Goal: Task Accomplishment & Management: Use online tool/utility

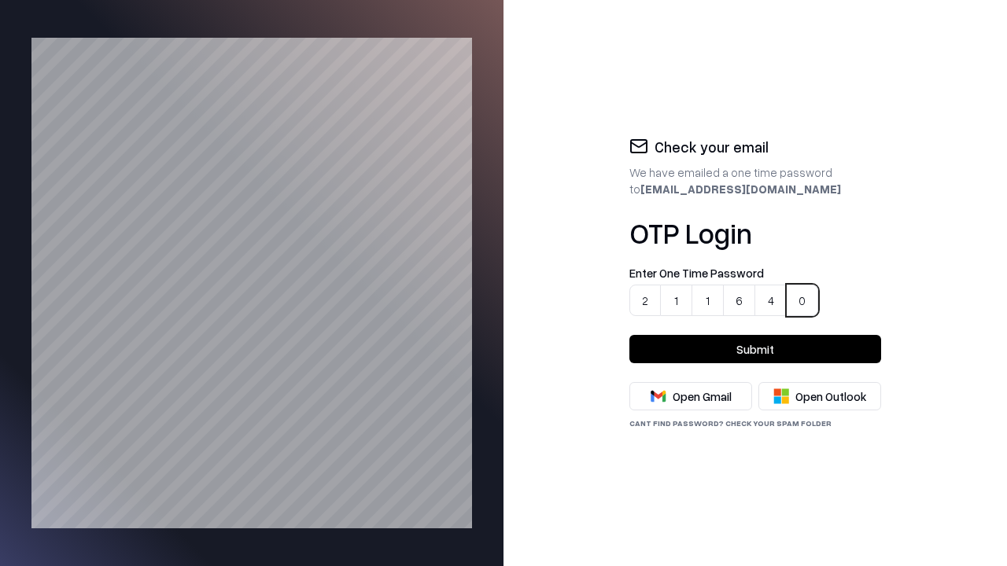
type input "******"
click at [755, 349] on button "Submit" at bounding box center [755, 349] width 252 height 28
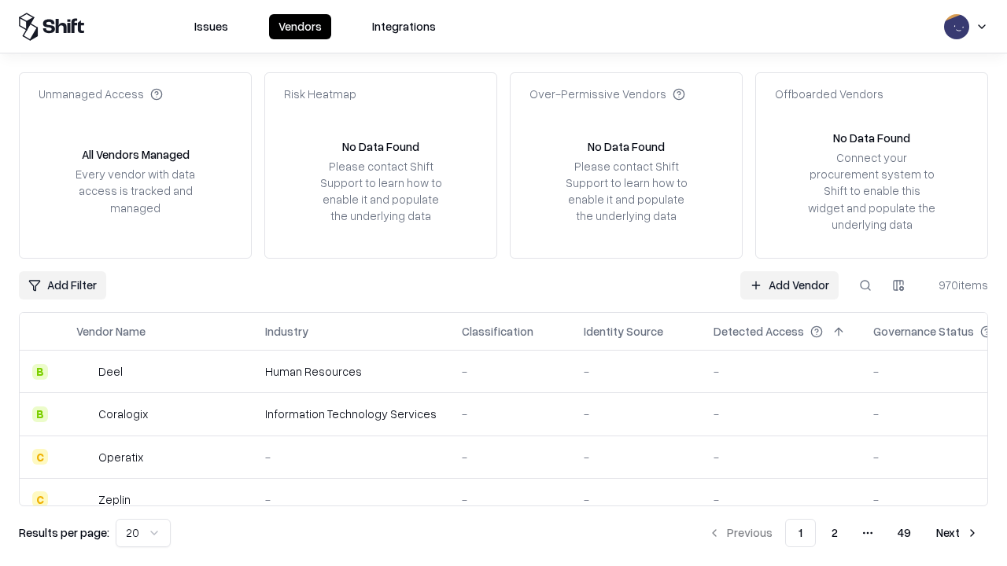
click at [790, 285] on link "Add Vendor" at bounding box center [789, 285] width 98 height 28
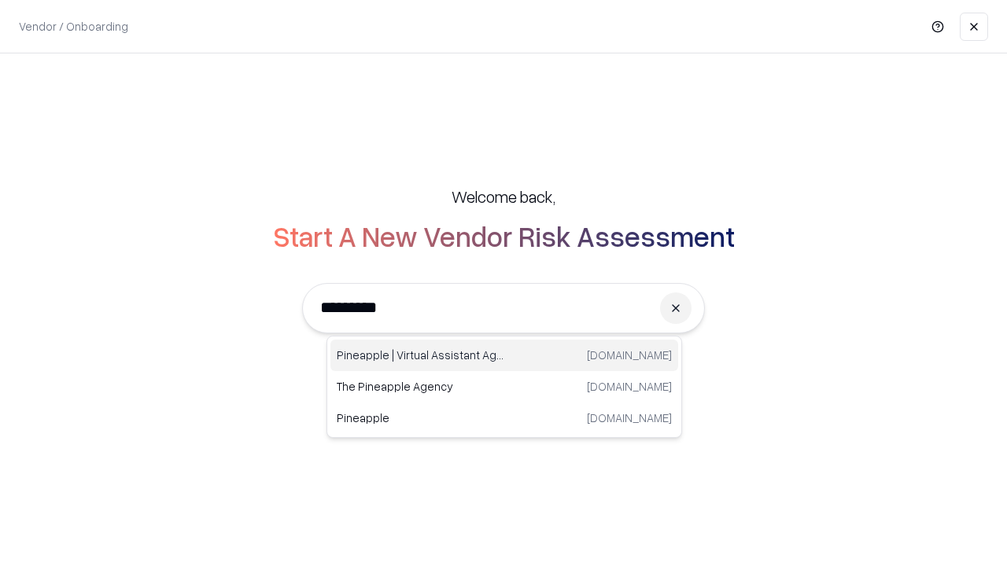
click at [504, 356] on div "Pineapple | Virtual Assistant Agency [DOMAIN_NAME]" at bounding box center [504, 355] width 348 height 31
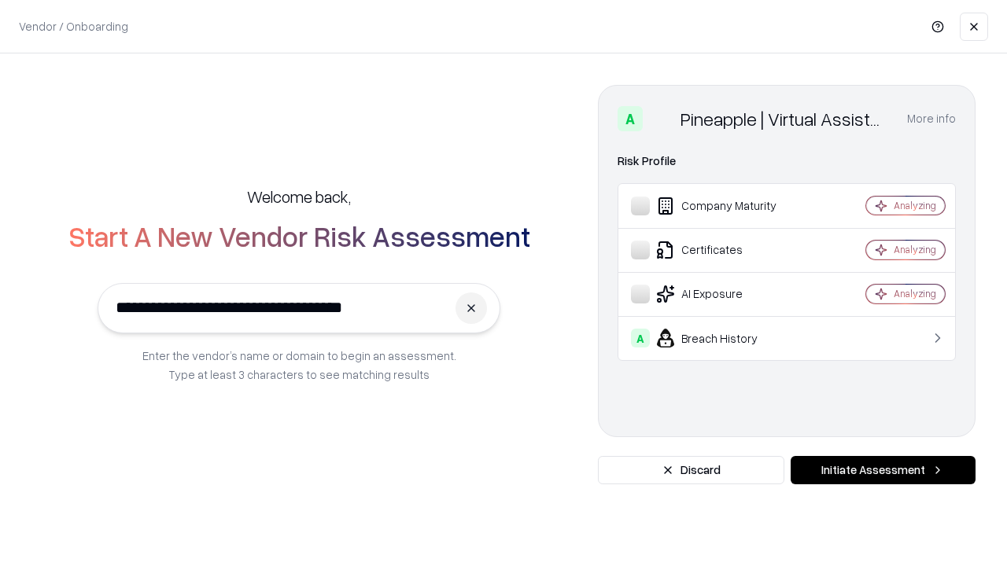
type input "**********"
click at [883, 470] on button "Initiate Assessment" at bounding box center [883, 470] width 185 height 28
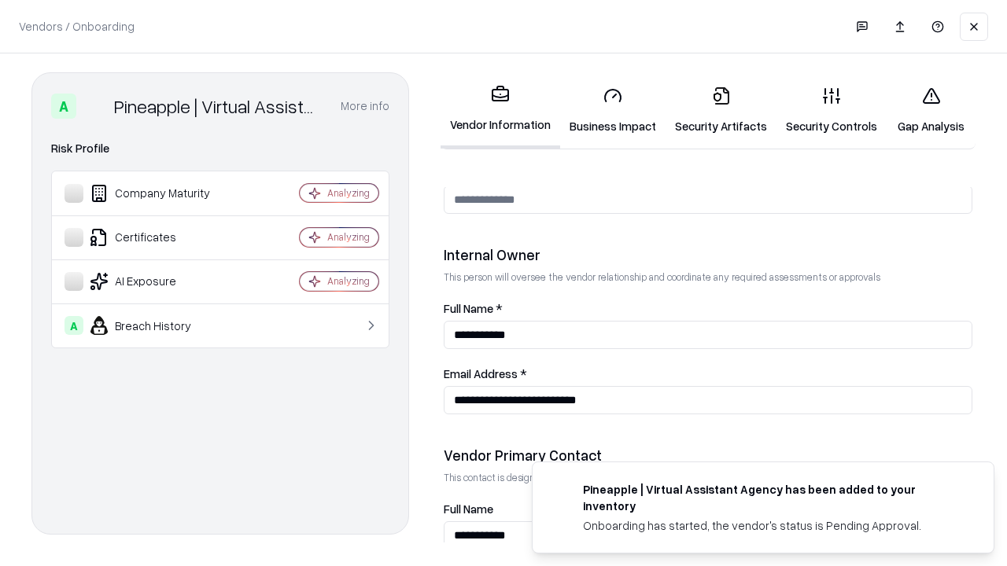
scroll to position [815, 0]
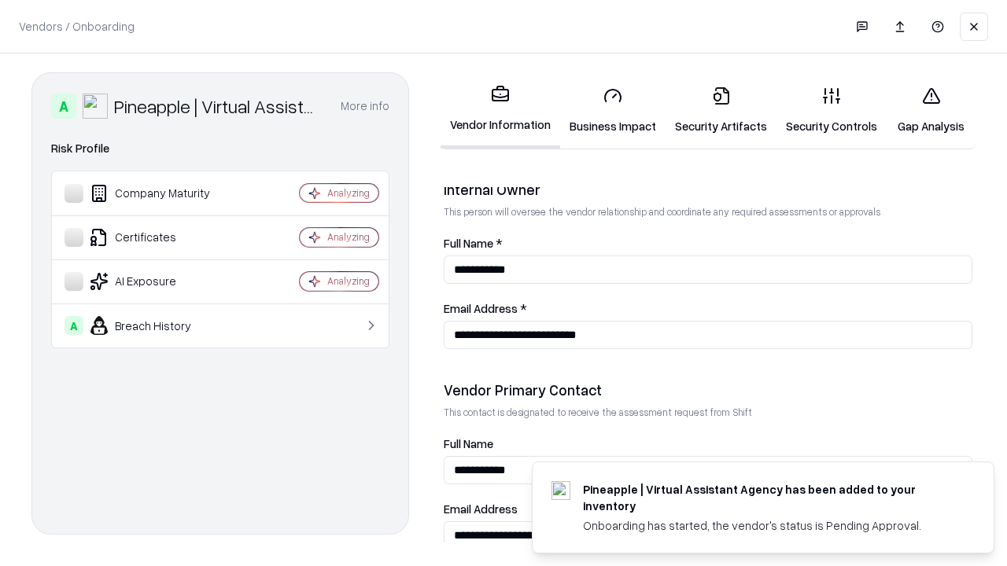
click at [712, 110] on link "Security Artifacts" at bounding box center [720, 110] width 111 height 73
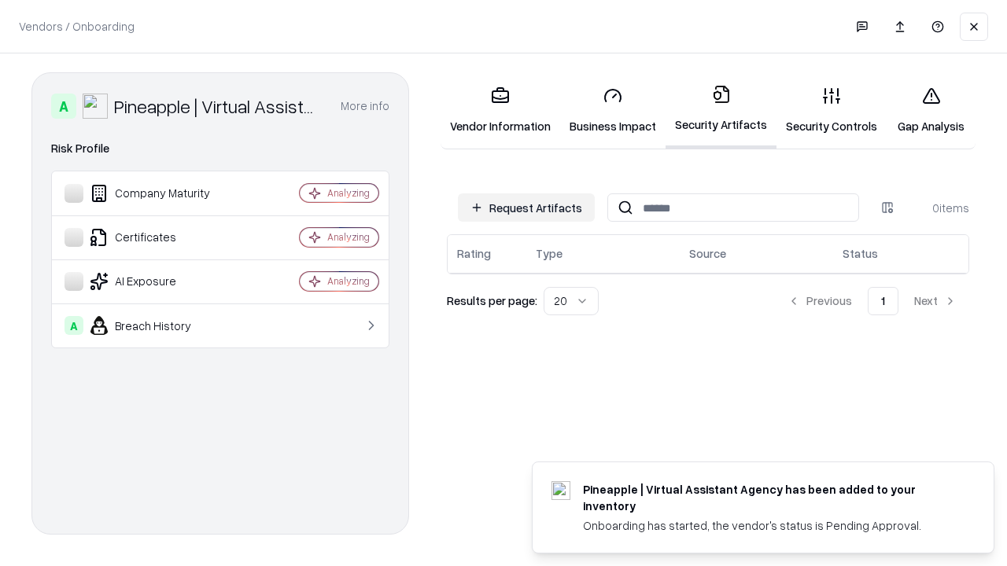
click at [529, 208] on button "Request Artifacts" at bounding box center [526, 207] width 137 height 28
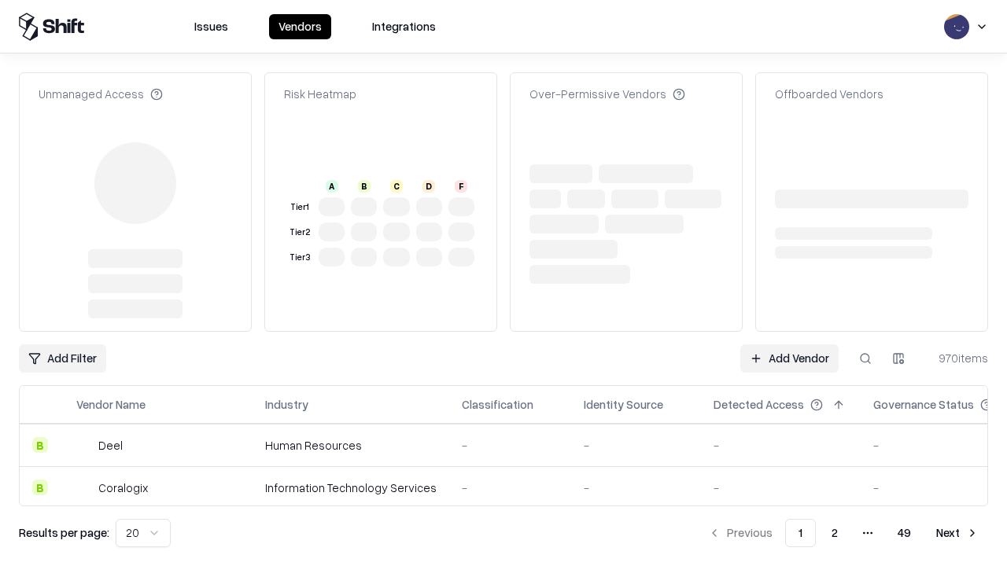
click at [790, 359] on link "Add Vendor" at bounding box center [789, 359] width 98 height 28
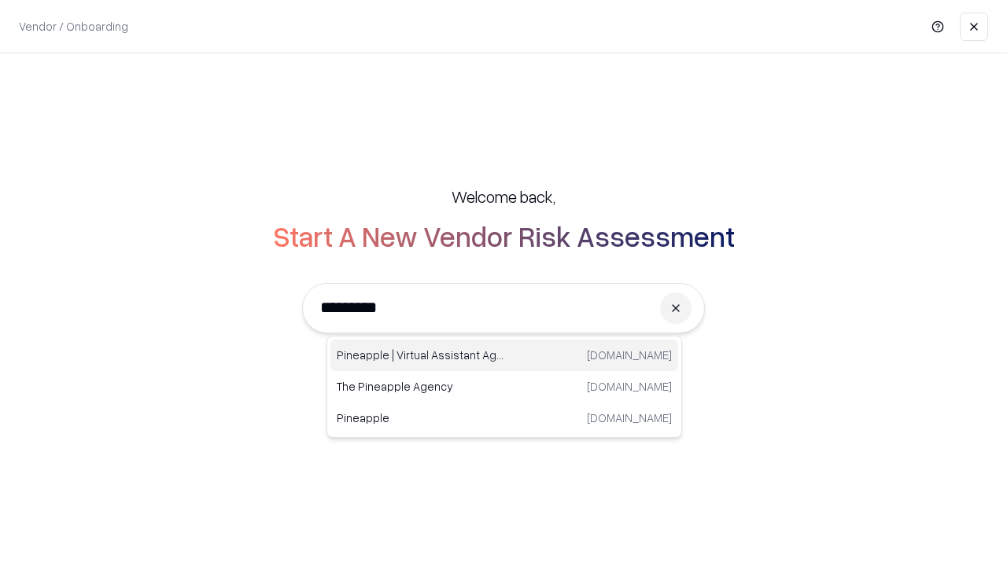
click at [504, 356] on div "Pineapple | Virtual Assistant Agency [DOMAIN_NAME]" at bounding box center [504, 355] width 348 height 31
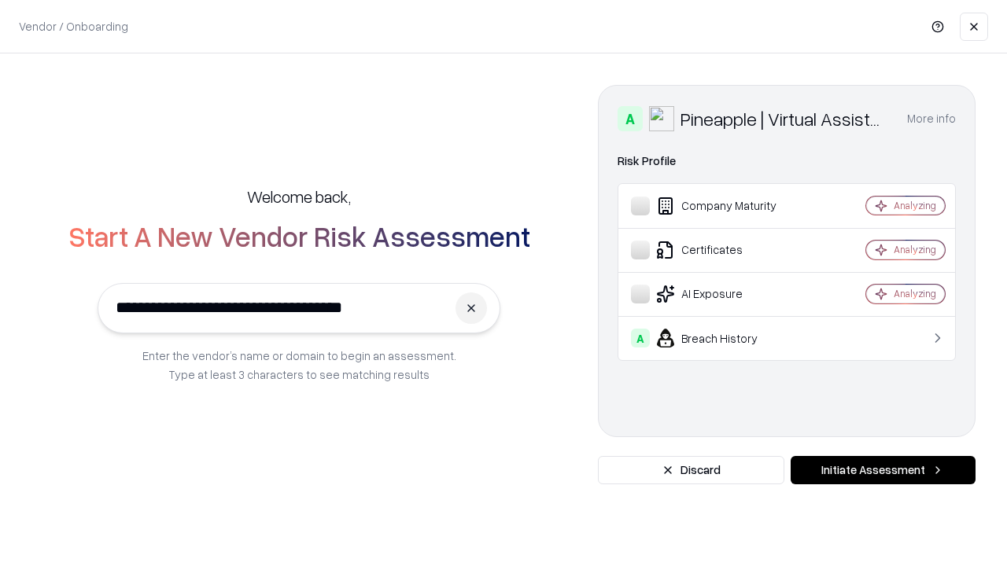
type input "**********"
click at [883, 470] on button "Initiate Assessment" at bounding box center [883, 470] width 185 height 28
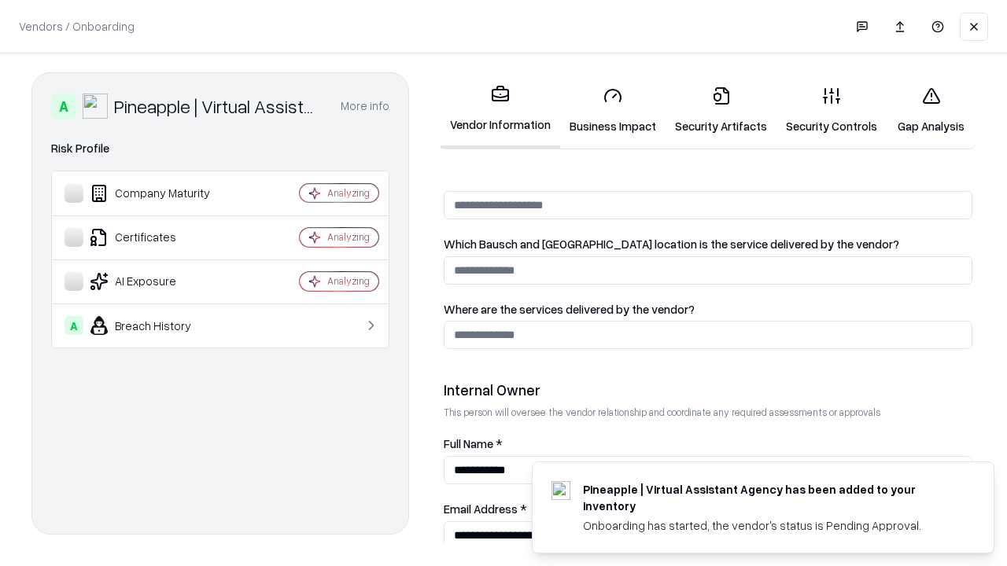
scroll to position [815, 0]
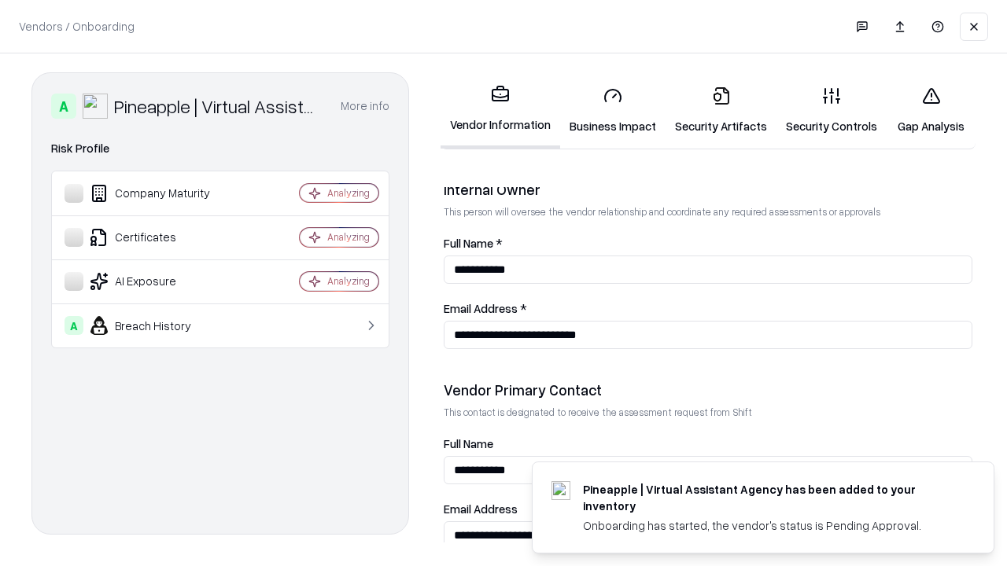
click at [923, 110] on link "Gap Analysis" at bounding box center [930, 110] width 89 height 73
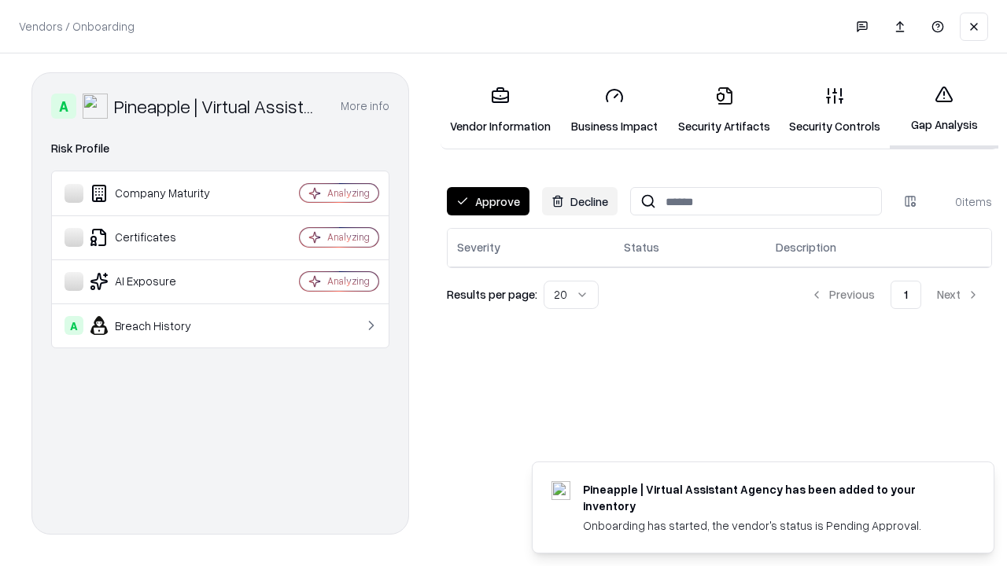
click at [487, 201] on button "Approve" at bounding box center [488, 201] width 83 height 28
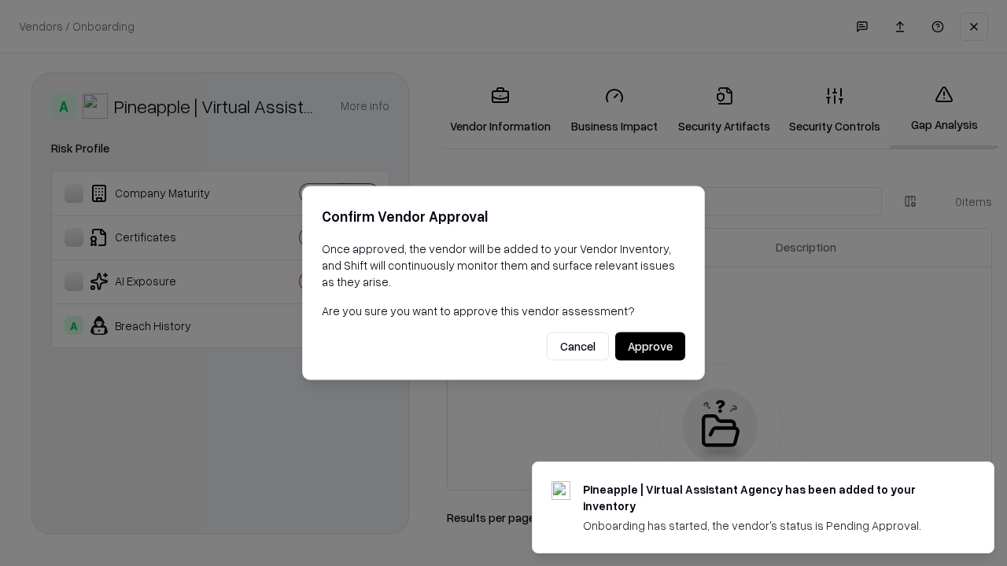
click at [651, 346] on button "Approve" at bounding box center [650, 347] width 70 height 28
